Goal: Task Accomplishment & Management: Manage account settings

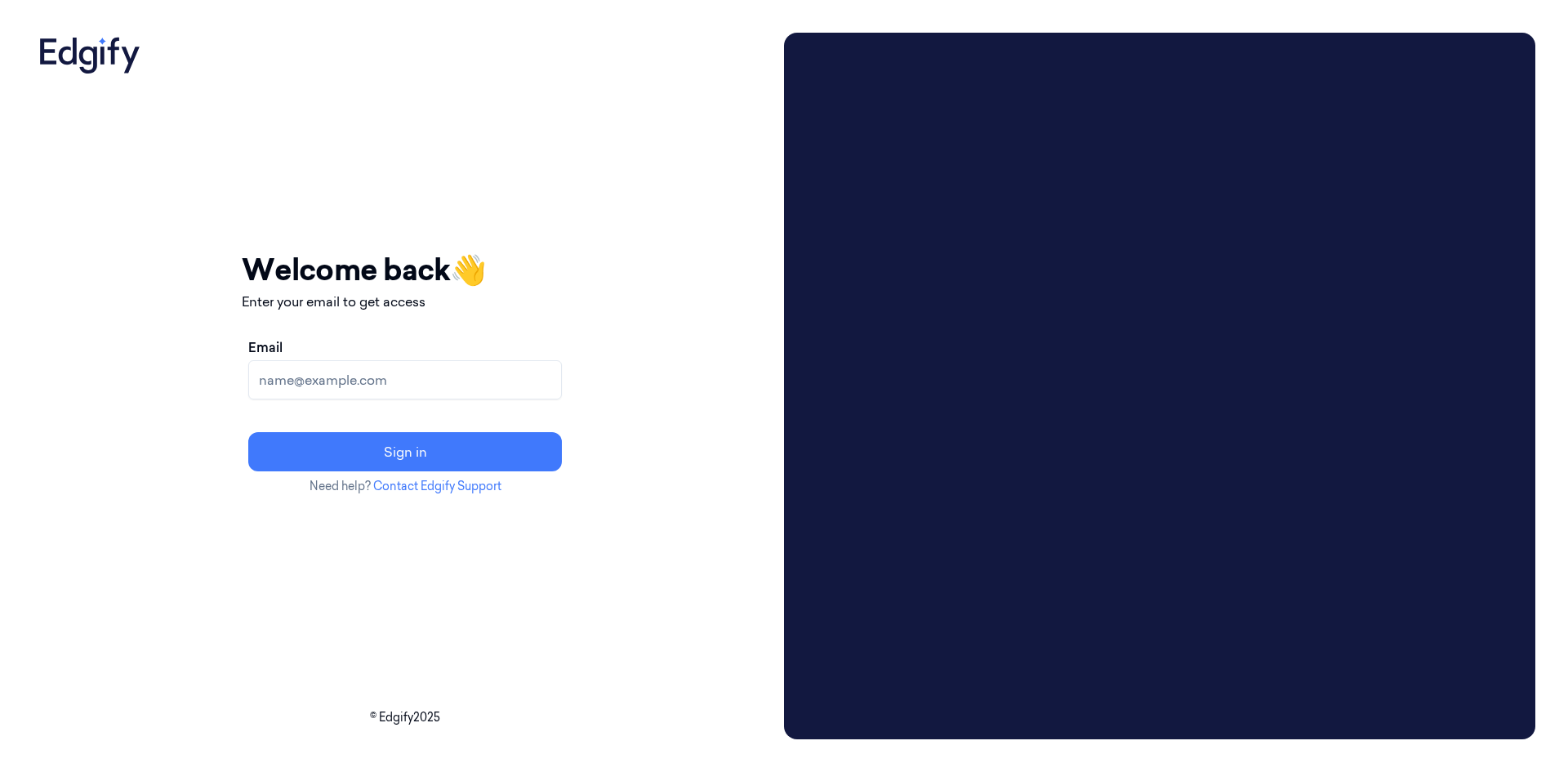
click at [449, 390] on input "Email" at bounding box center [405, 380] width 313 height 40
type input "[EMAIL_ADDRESS]"
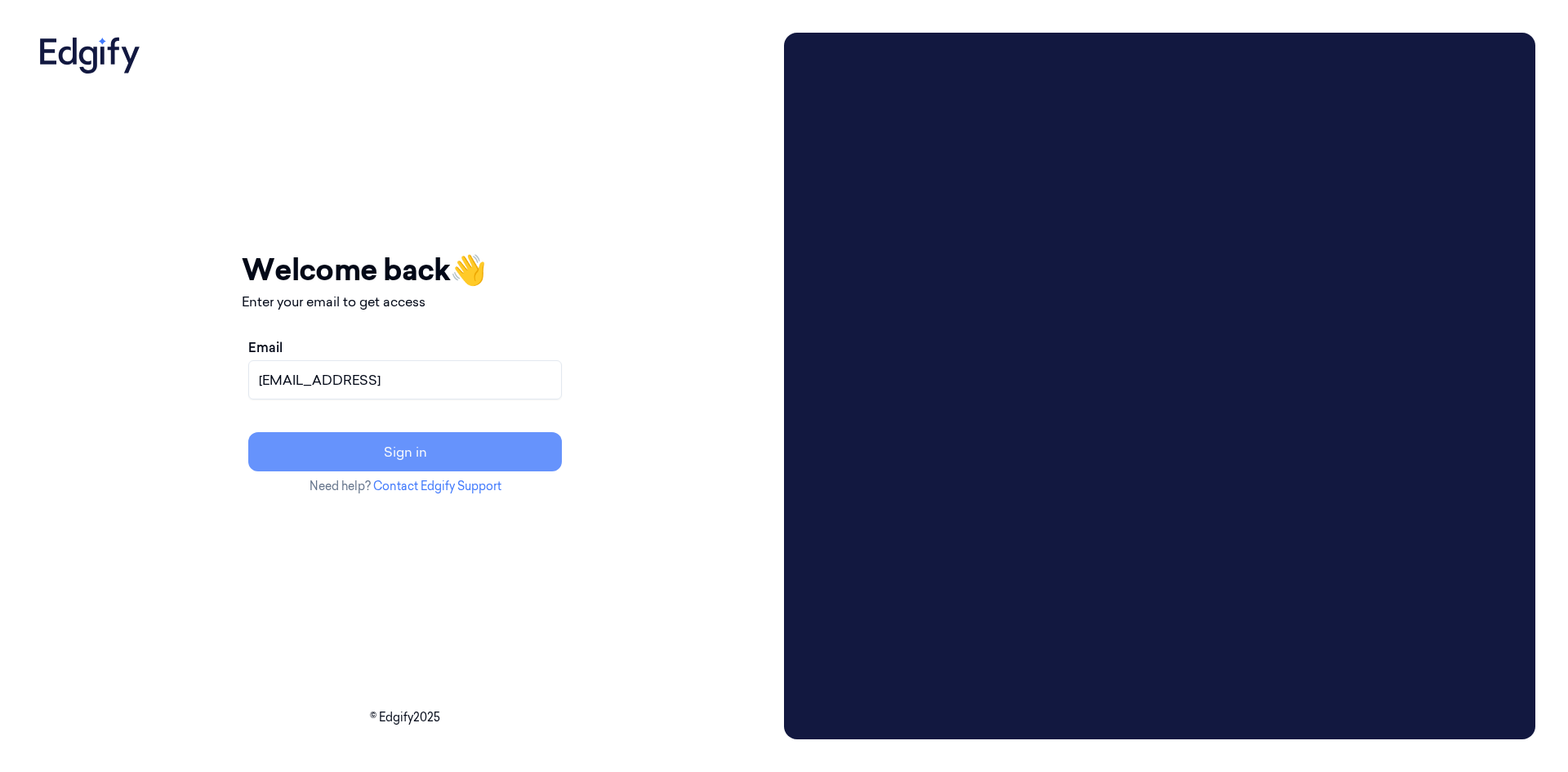
click at [445, 442] on button "Sign in" at bounding box center [405, 452] width 313 height 40
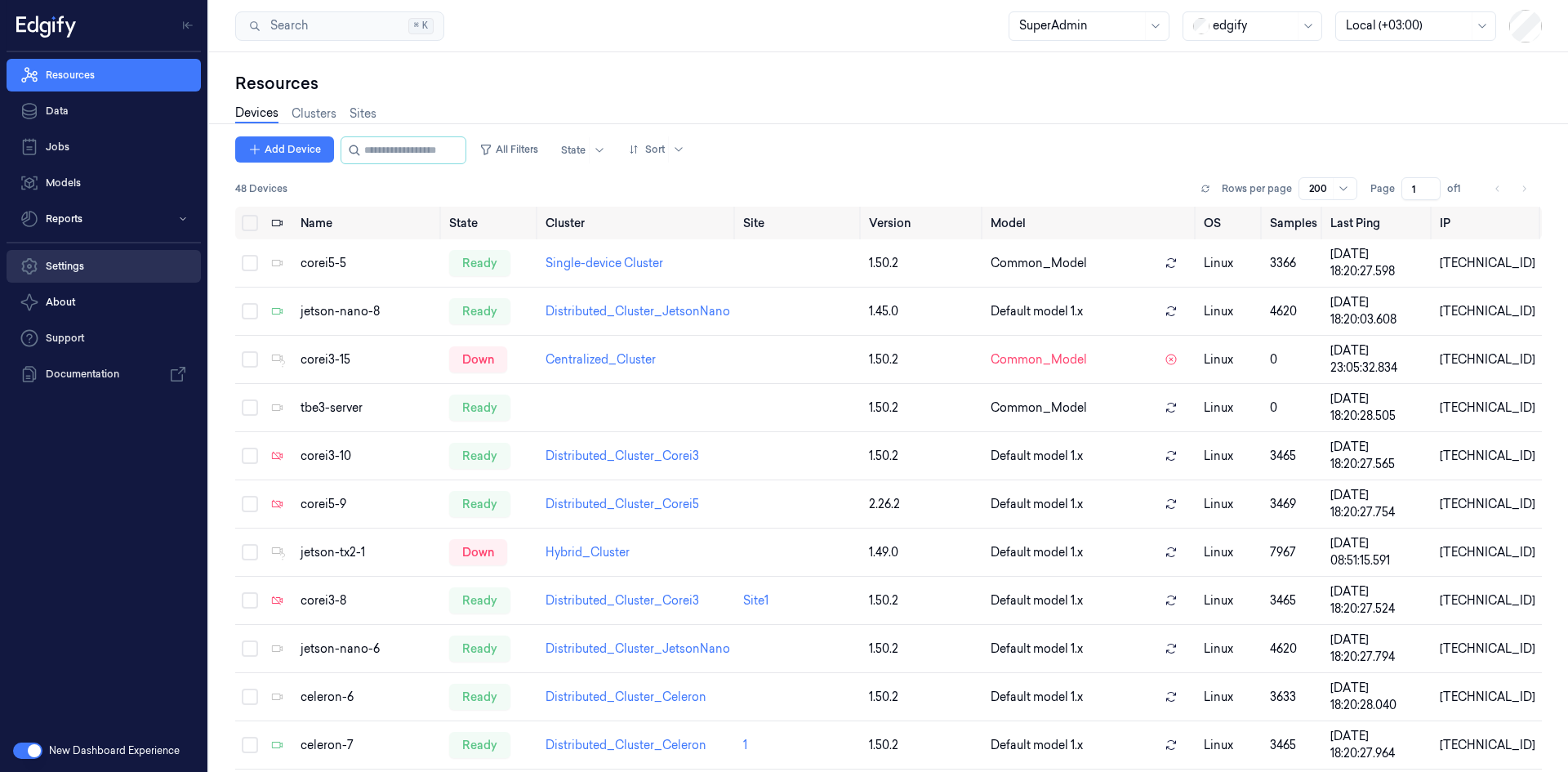
click at [69, 271] on link "Settings" at bounding box center [104, 265] width 194 height 33
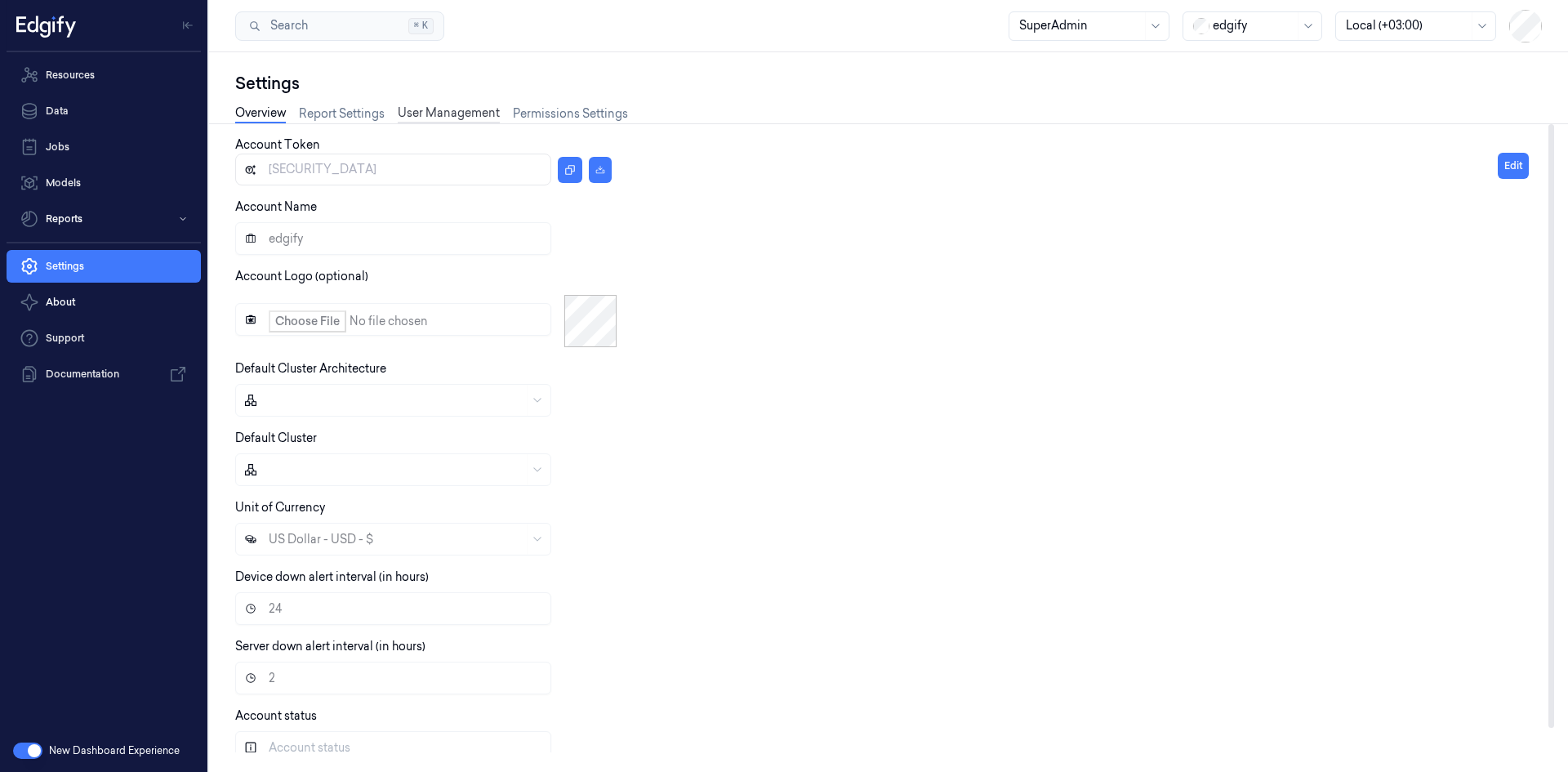
click at [456, 120] on link "User Management" at bounding box center [448, 114] width 102 height 19
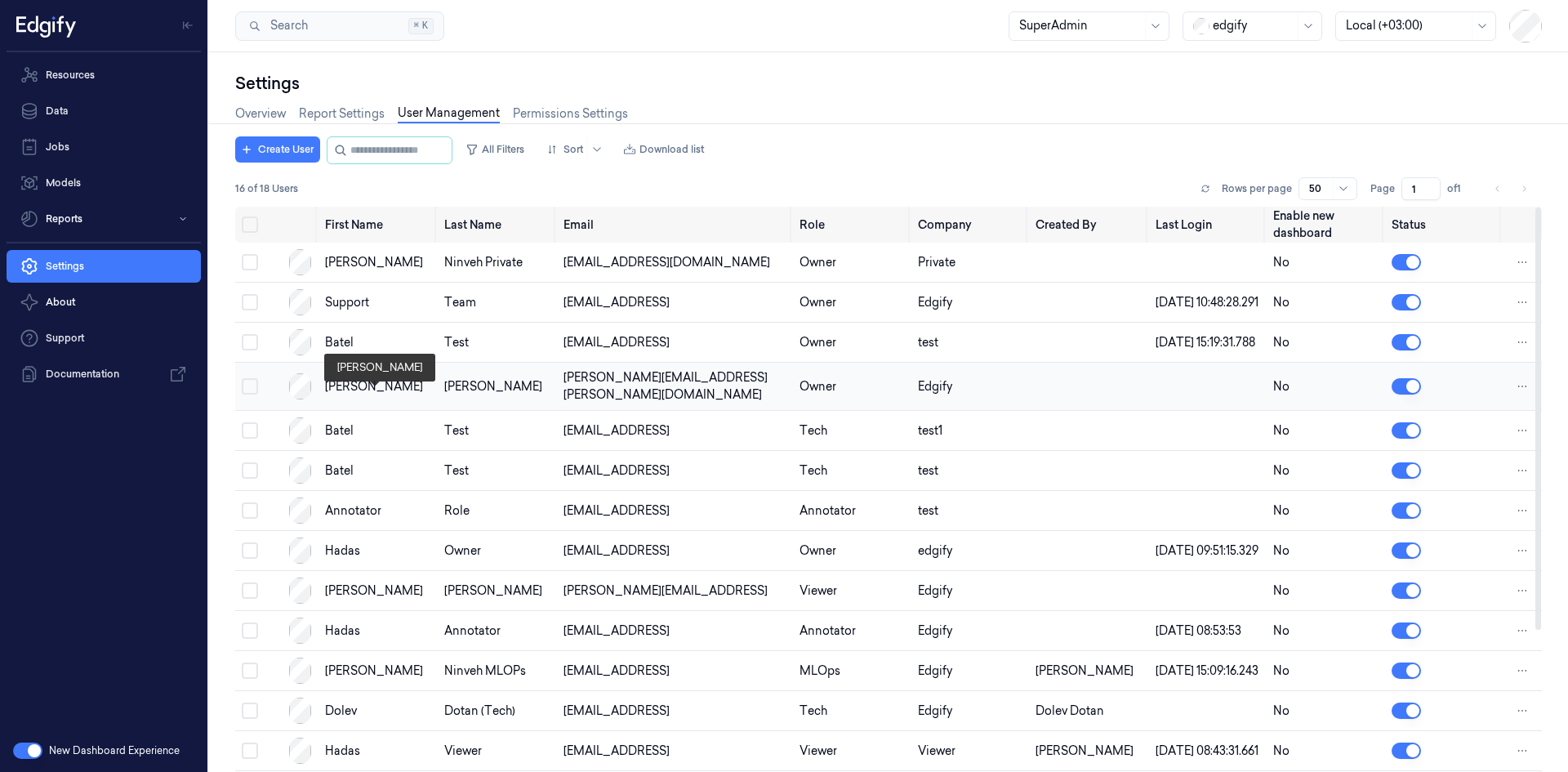
click at [344, 395] on div "[PERSON_NAME]" at bounding box center [377, 387] width 106 height 17
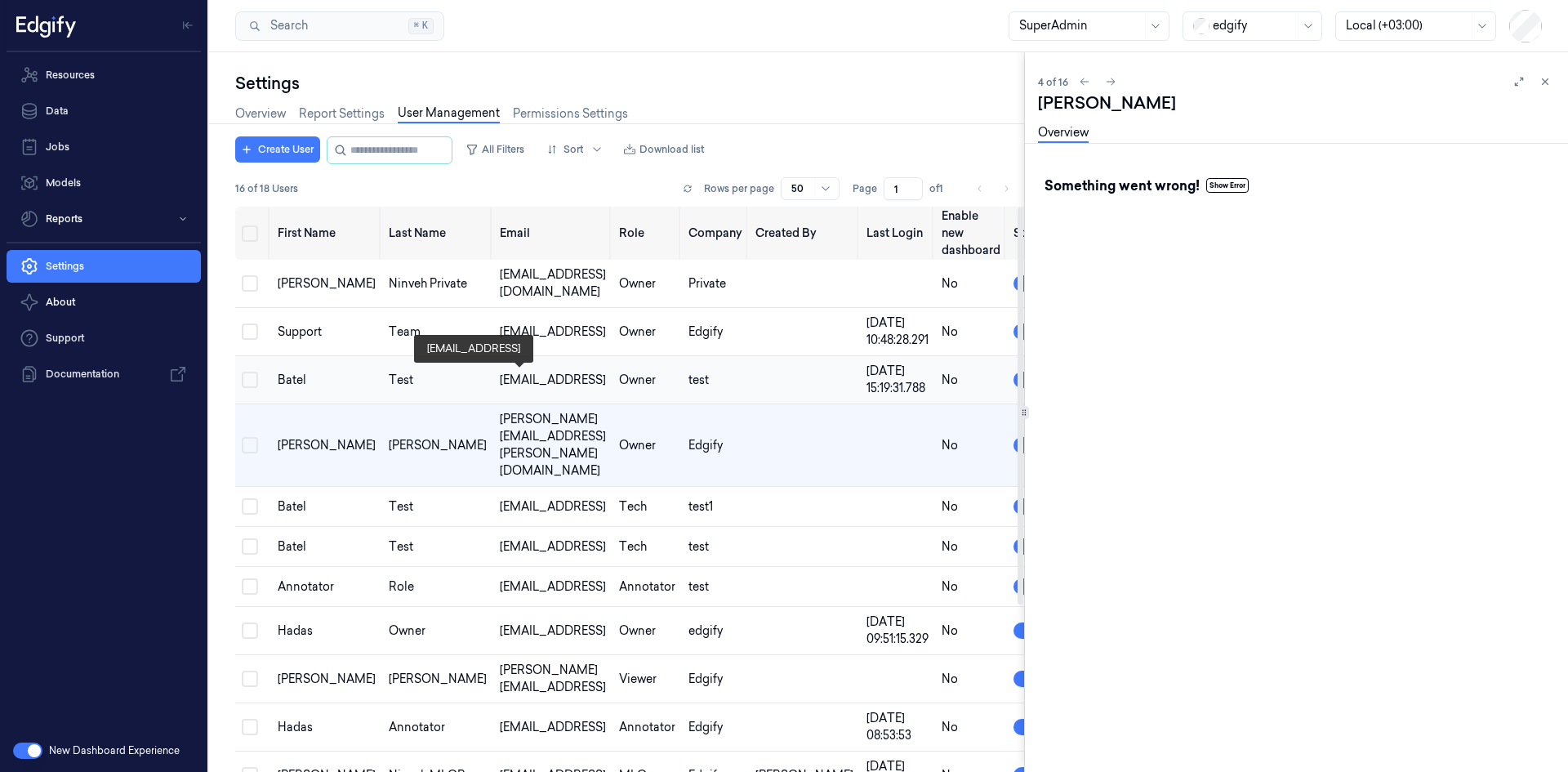
click at [500, 382] on div "[EMAIL_ADDRESS]" at bounding box center [552, 380] width 106 height 17
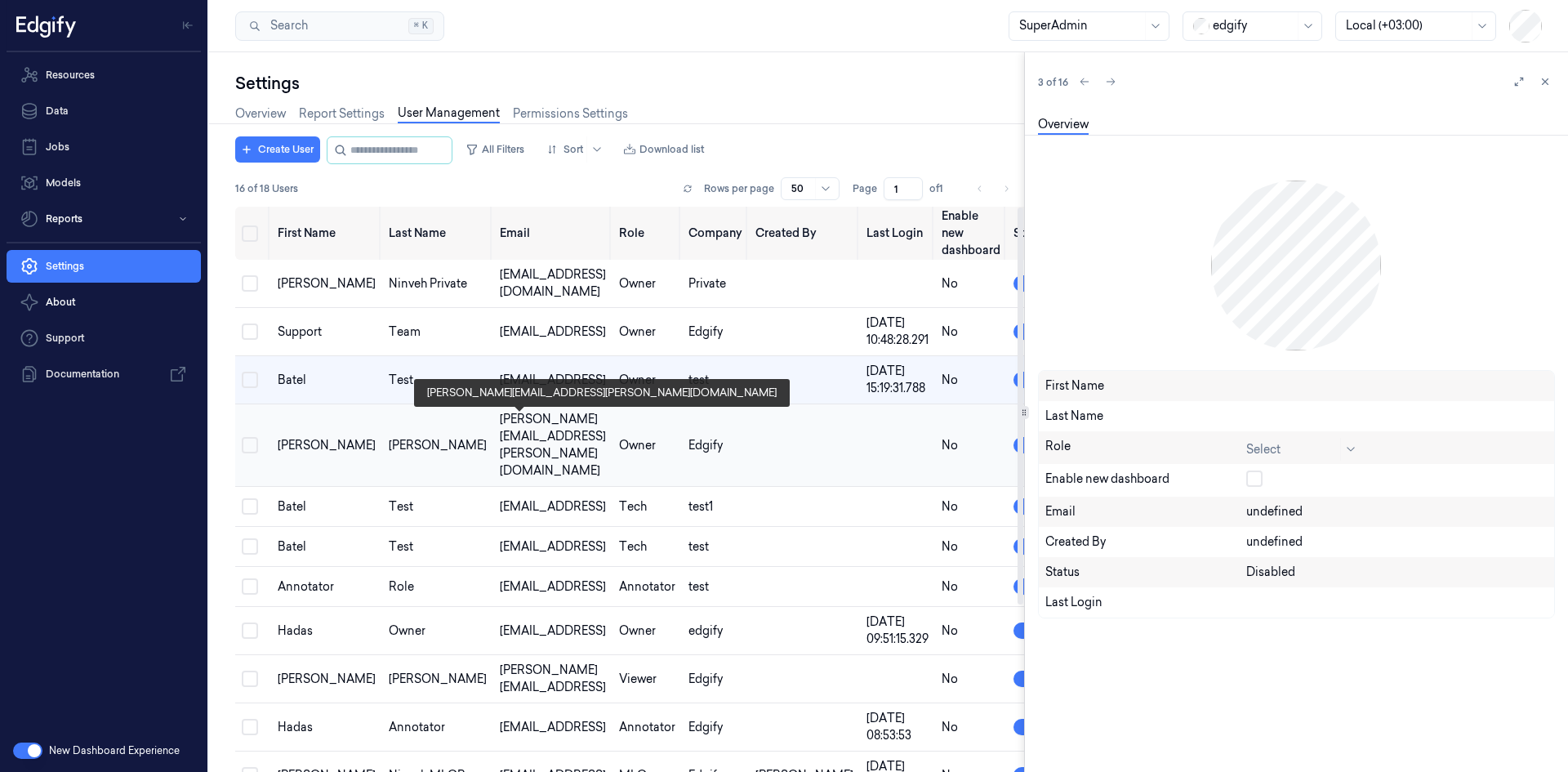
click at [500, 415] on div "[PERSON_NAME][EMAIL_ADDRESS][PERSON_NAME][DOMAIN_NAME]" at bounding box center [552, 444] width 106 height 69
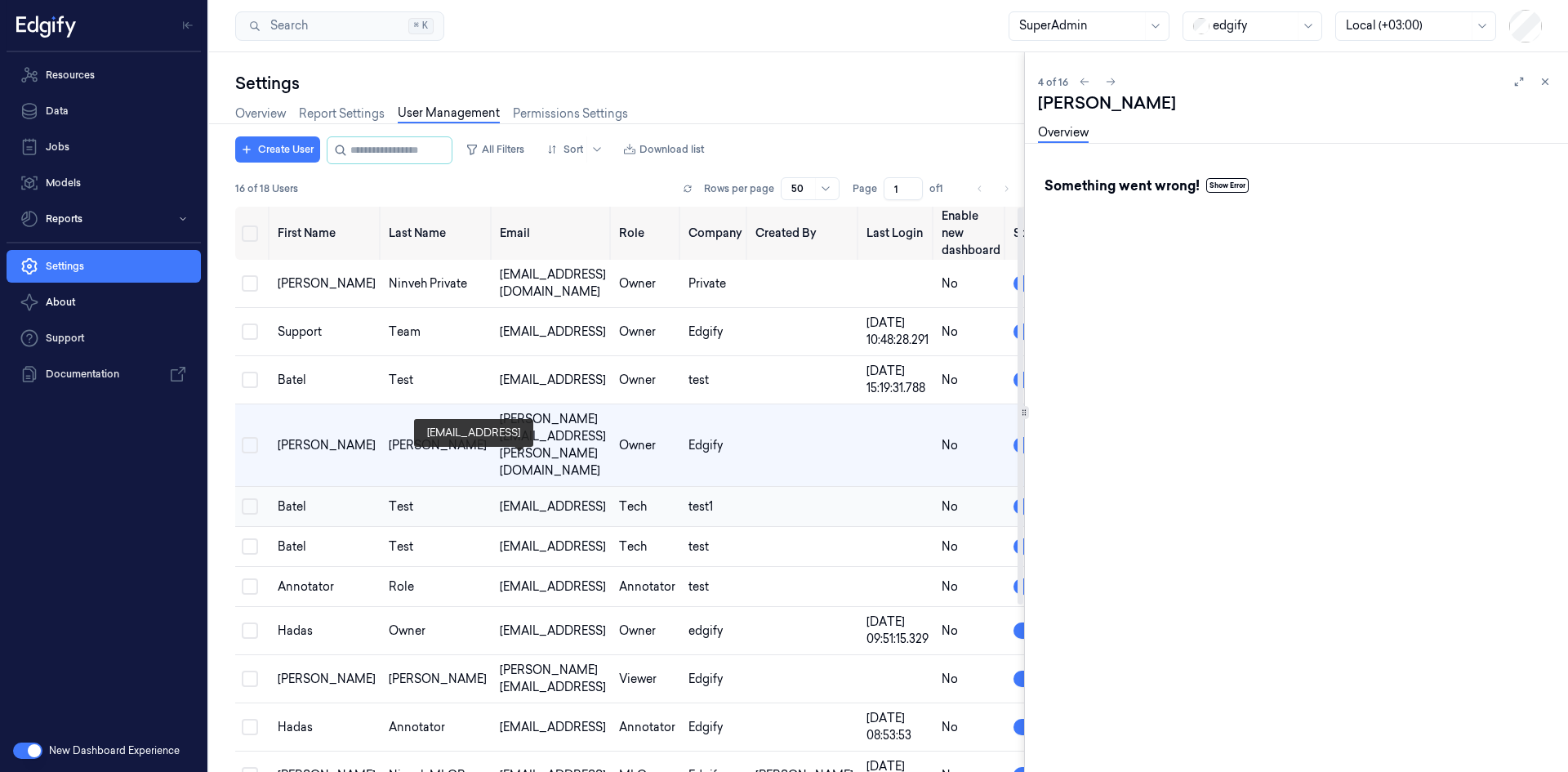
click at [500, 498] on div "[EMAIL_ADDRESS]" at bounding box center [552, 507] width 106 height 17
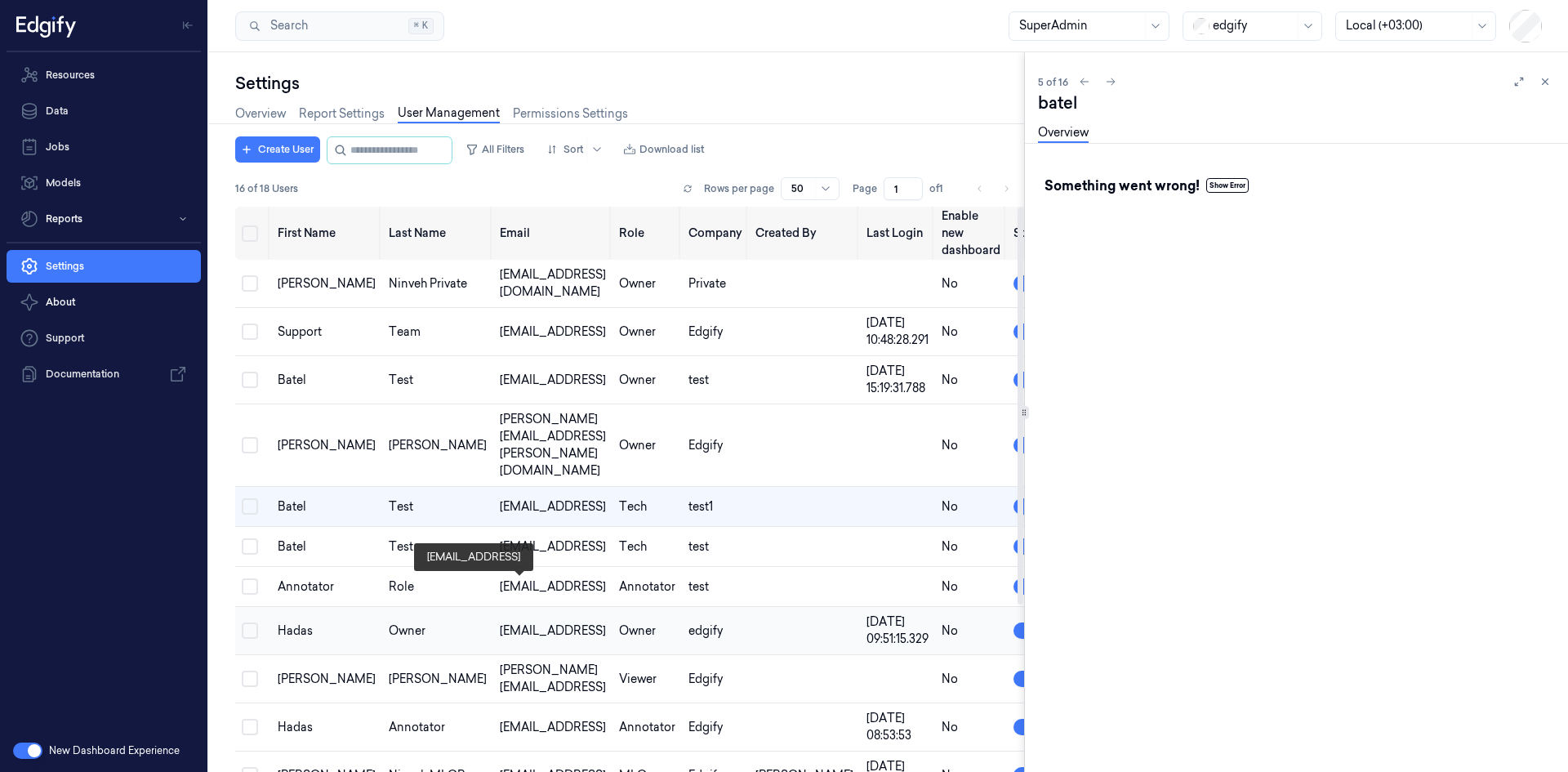
click at [500, 622] on div "[EMAIL_ADDRESS]" at bounding box center [552, 631] width 106 height 17
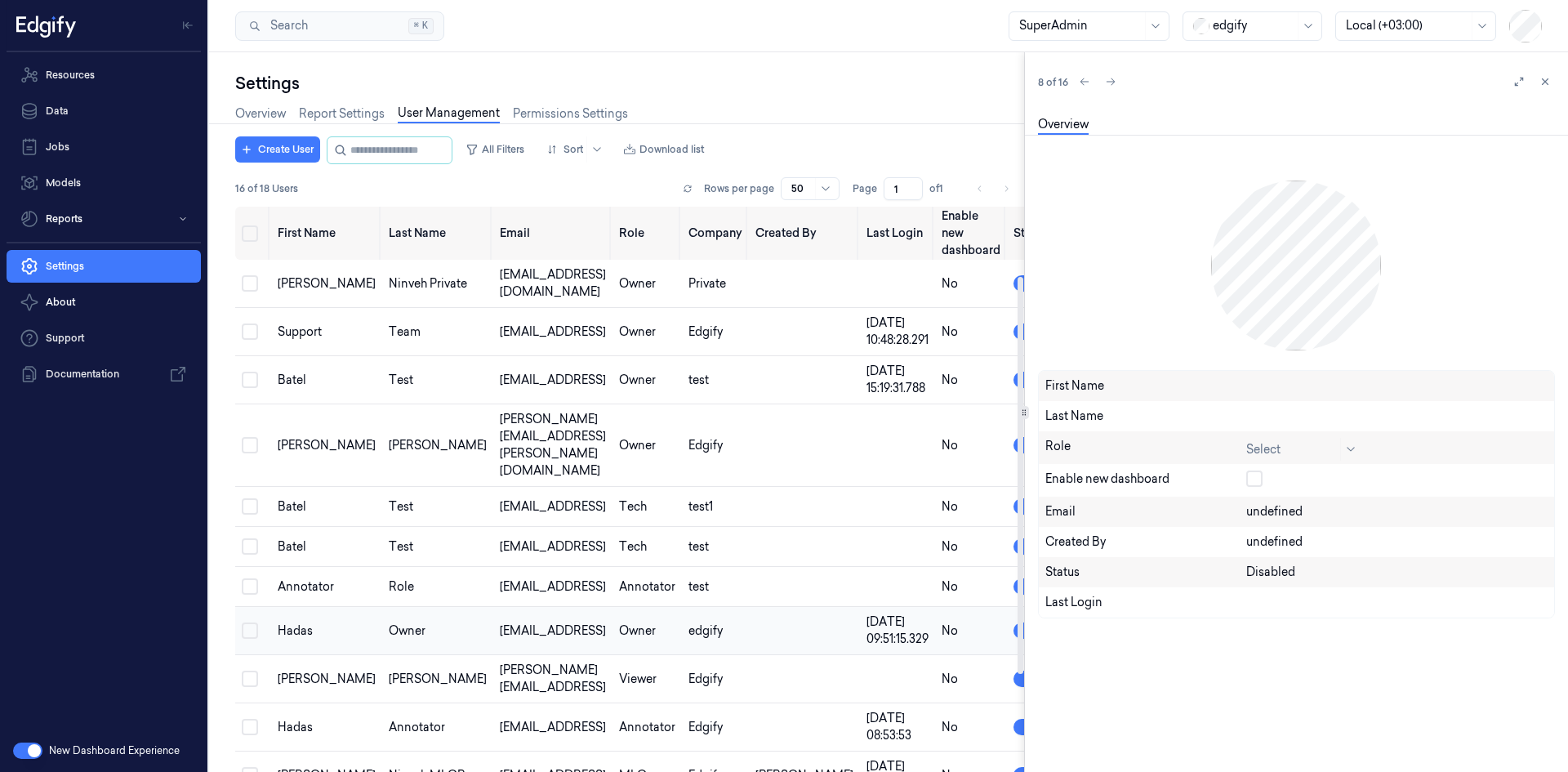
scroll to position [99, 0]
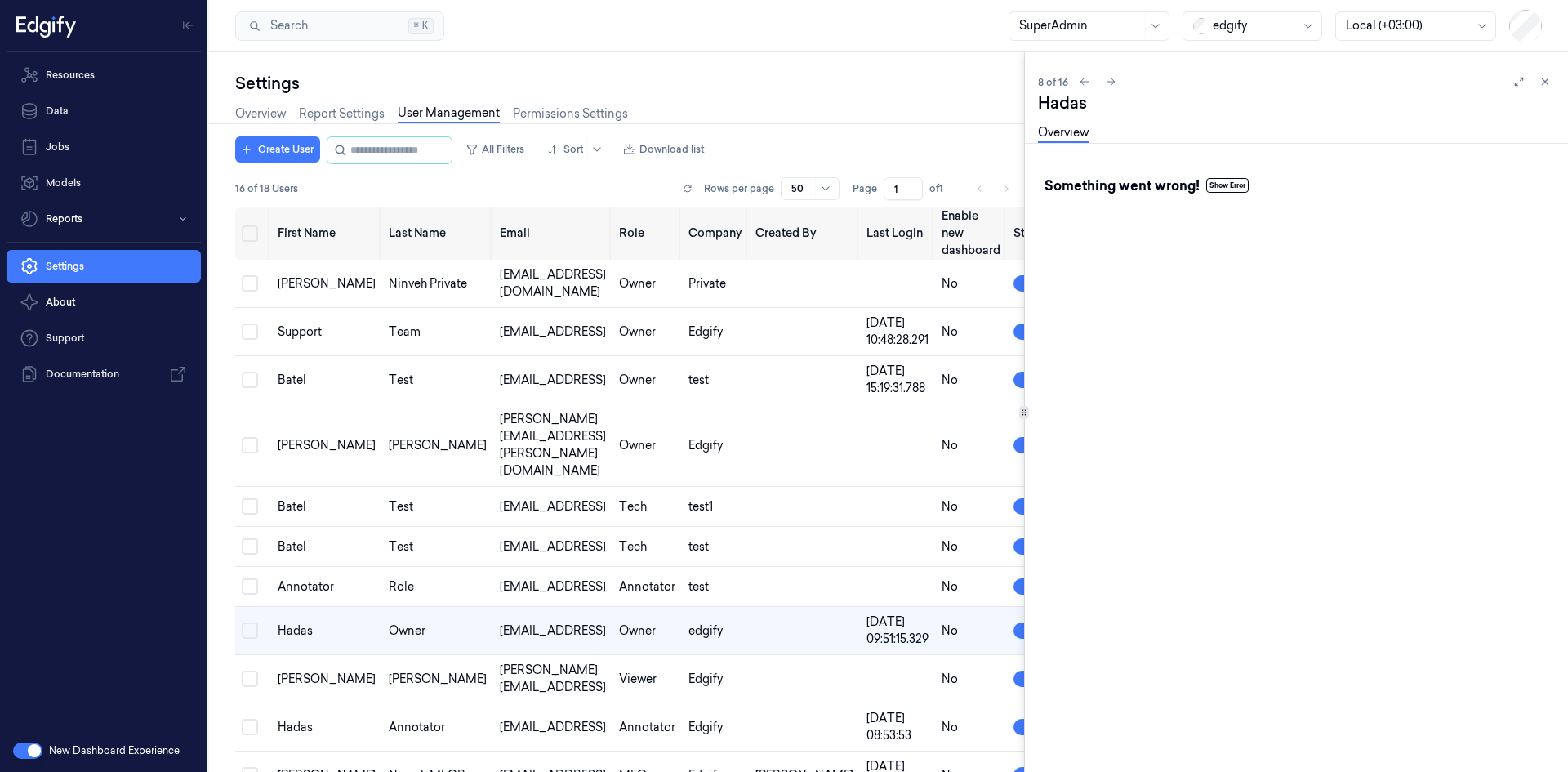
scroll to position [99, 0]
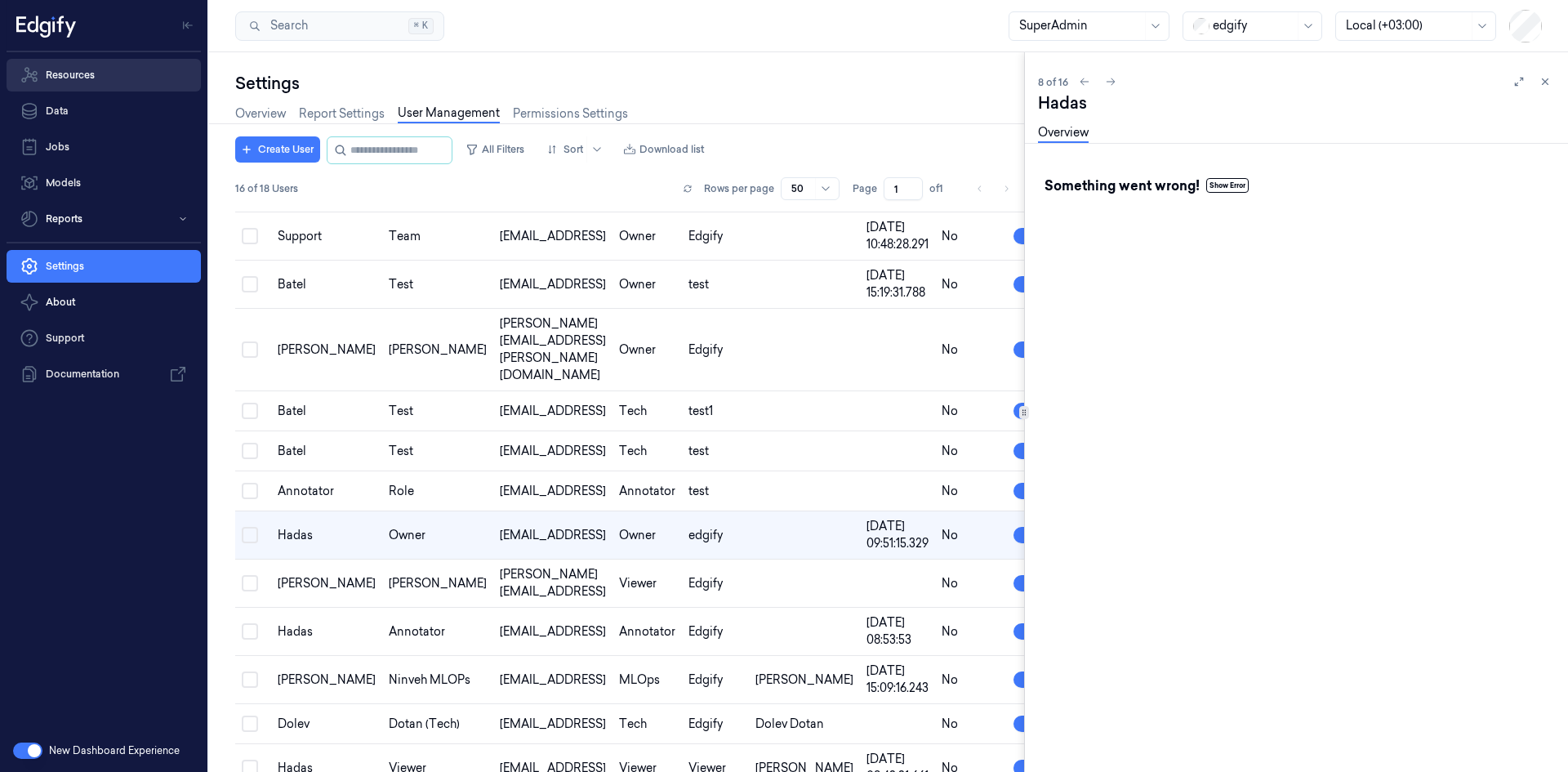
scroll to position [99, 0]
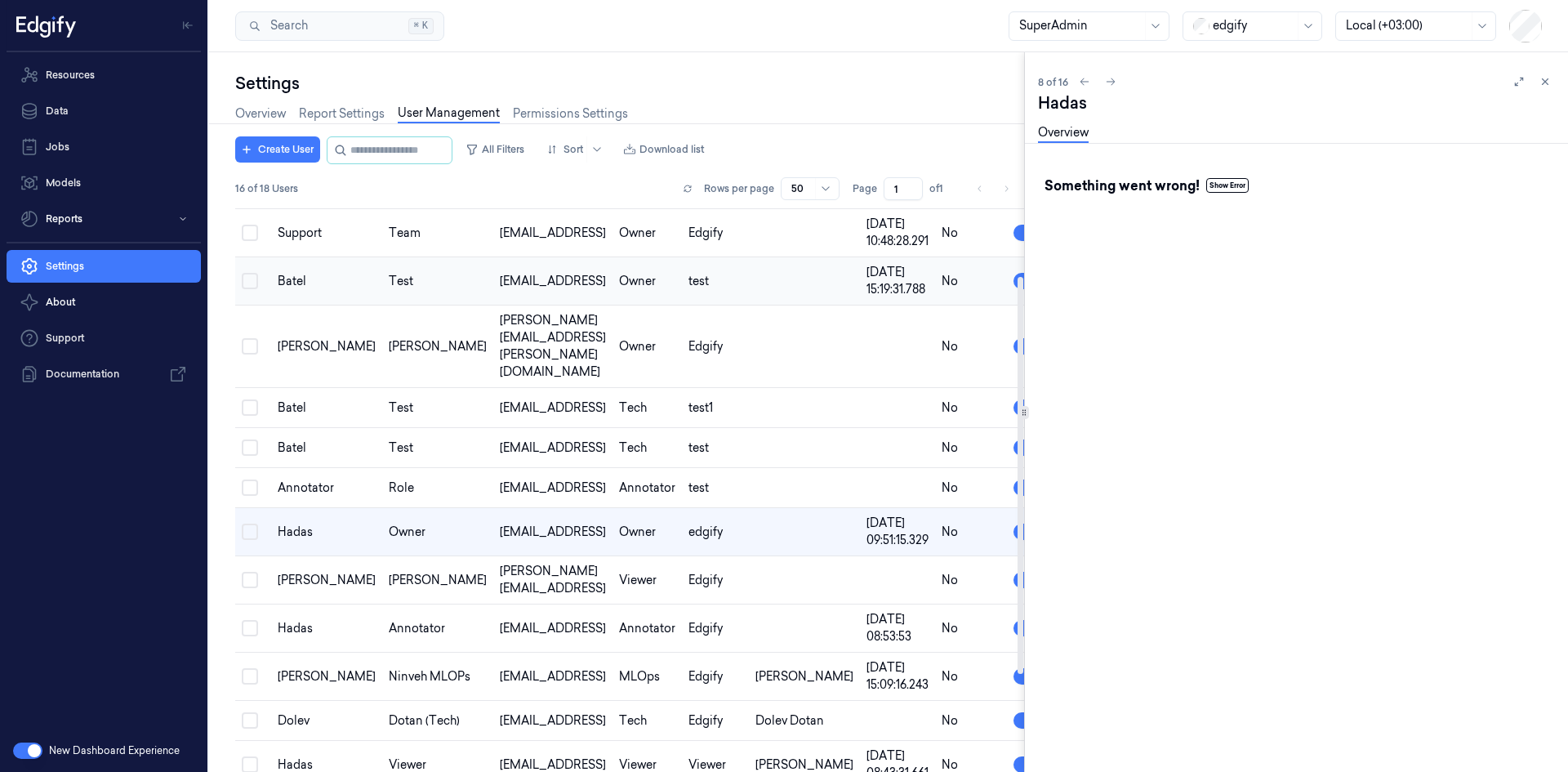
click at [296, 286] on div "Batel" at bounding box center [327, 281] width 98 height 17
